Goal: Share content

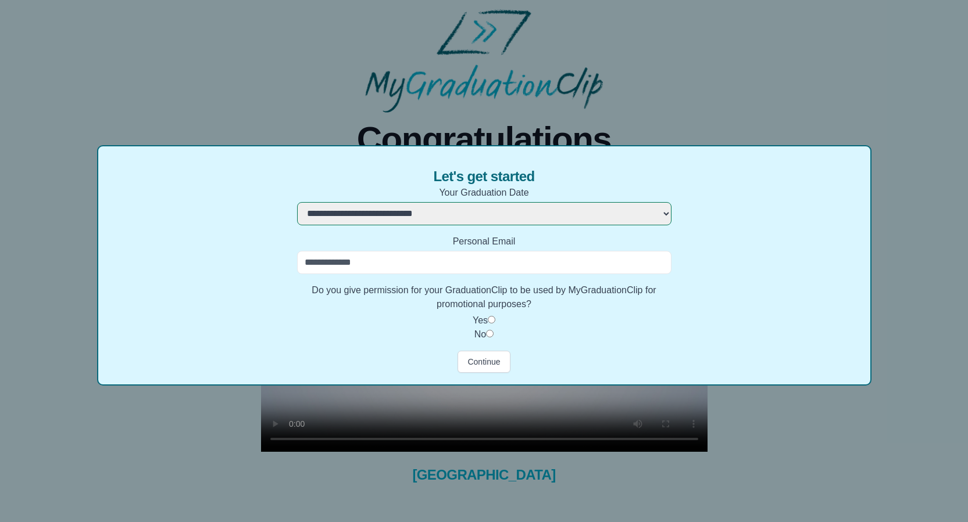
select select "**********"
click at [515, 273] on form "**********" at bounding box center [484, 279] width 374 height 187
click at [508, 268] on input "Personal Email" at bounding box center [484, 262] width 374 height 23
type input "**********"
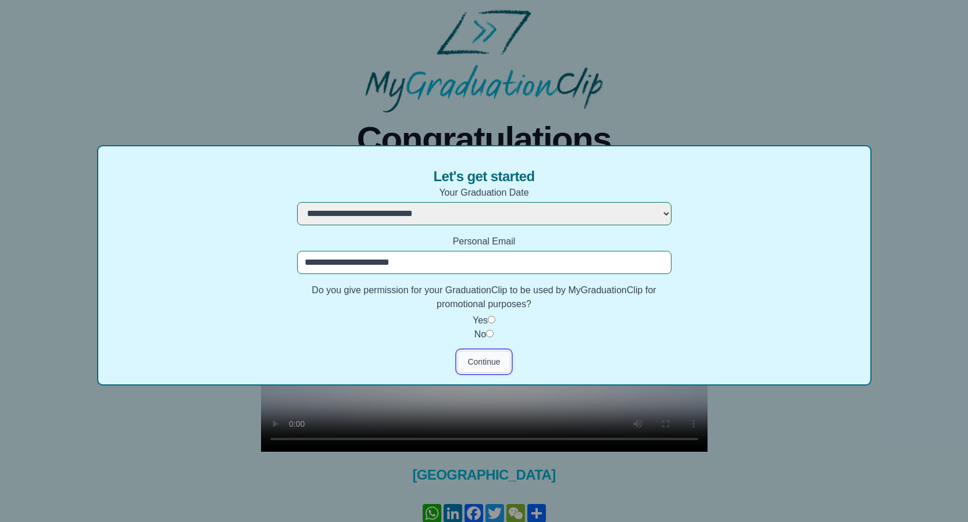
click at [485, 356] on button "Continue" at bounding box center [483, 362] width 52 height 22
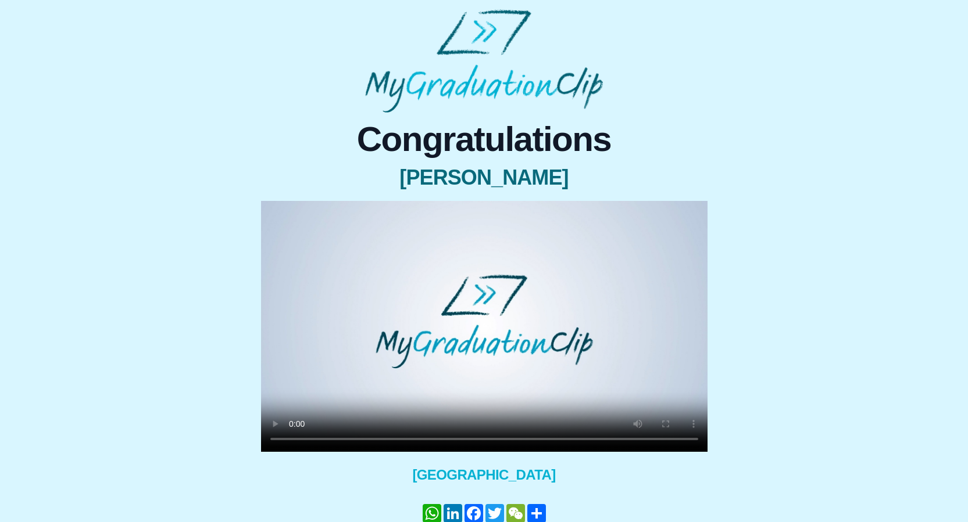
click at [370, 379] on video at bounding box center [484, 326] width 446 height 251
click at [370, 378] on video at bounding box center [484, 326] width 446 height 251
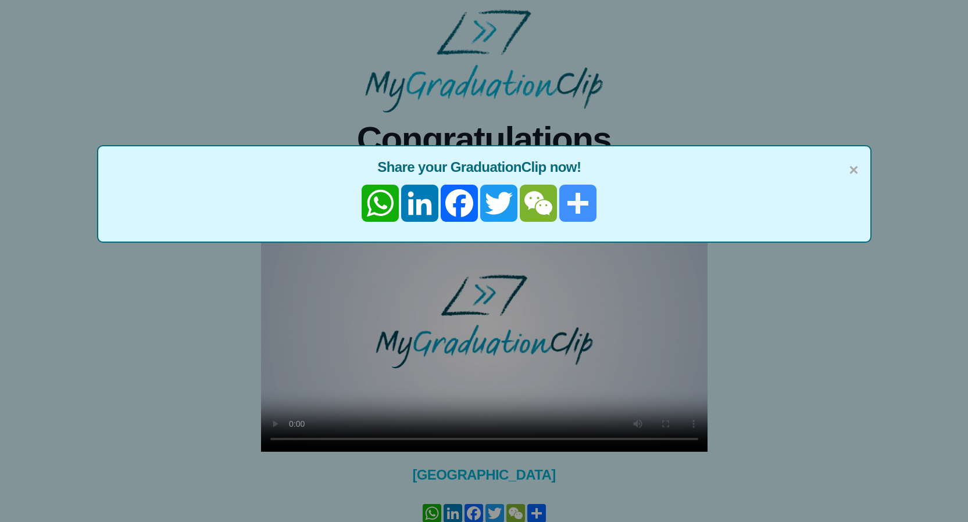
click at [575, 200] on link "Share" at bounding box center [578, 203] width 40 height 37
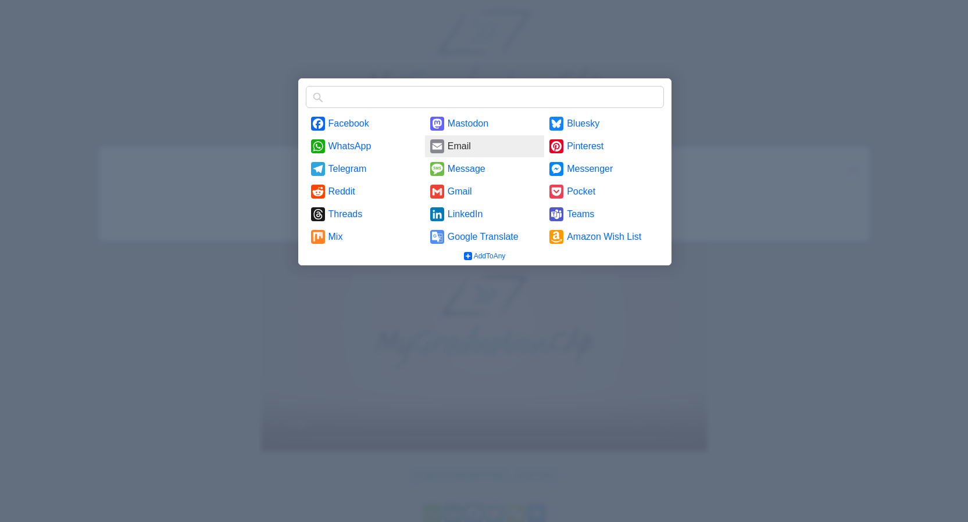
click at [476, 145] on link "Email" at bounding box center [484, 146] width 119 height 22
click at [458, 144] on link "Email" at bounding box center [484, 146] width 119 height 22
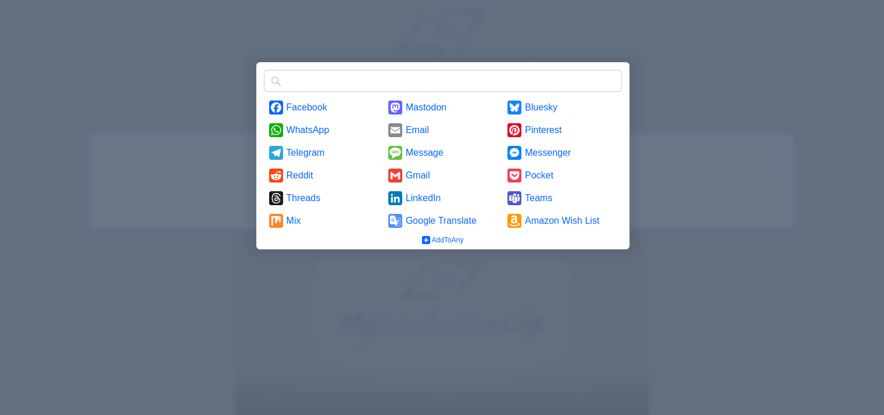
drag, startPoint x: 597, startPoint y: 300, endPoint x: 590, endPoint y: 300, distance: 7.0
click at [596, 300] on div at bounding box center [442, 207] width 884 height 415
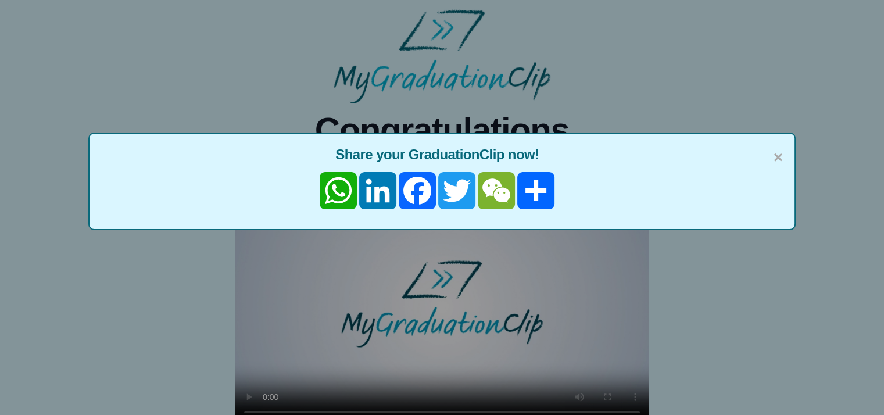
click at [553, 299] on div "× Share your GraduationClip now! WhatsApp LinkedIn Facebook Twitter WeChat Share" at bounding box center [442, 207] width 884 height 415
click at [782, 152] on span "×" at bounding box center [777, 157] width 9 height 24
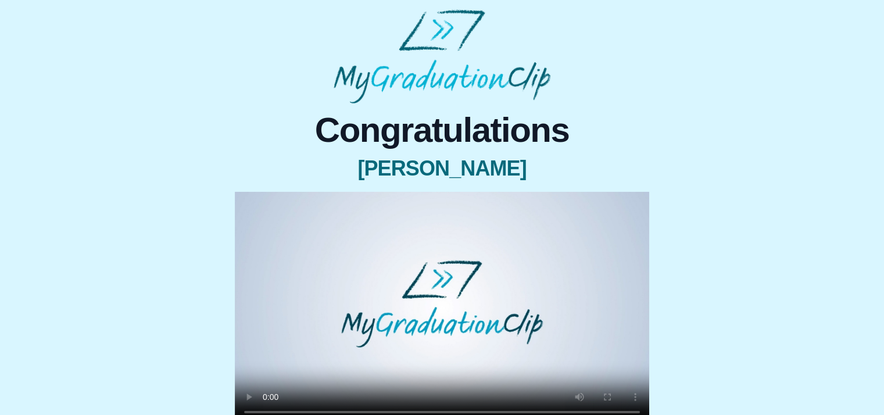
click at [400, 319] on video at bounding box center [442, 308] width 414 height 233
click at [458, 317] on video at bounding box center [442, 308] width 414 height 233
